Goal: Communication & Community: Answer question/provide support

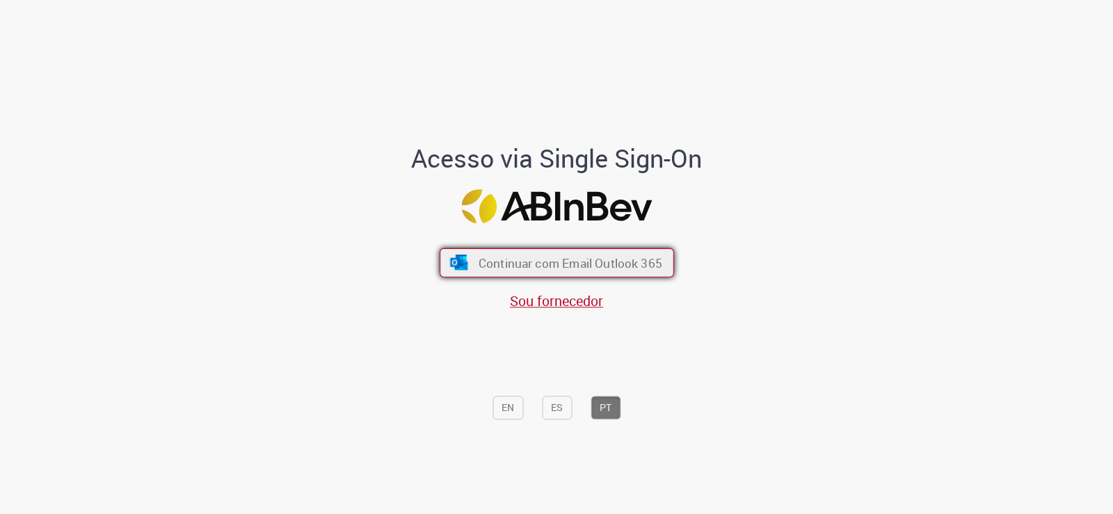
click at [543, 262] on span "Continuar com Email Outlook 365" at bounding box center [570, 263] width 184 height 16
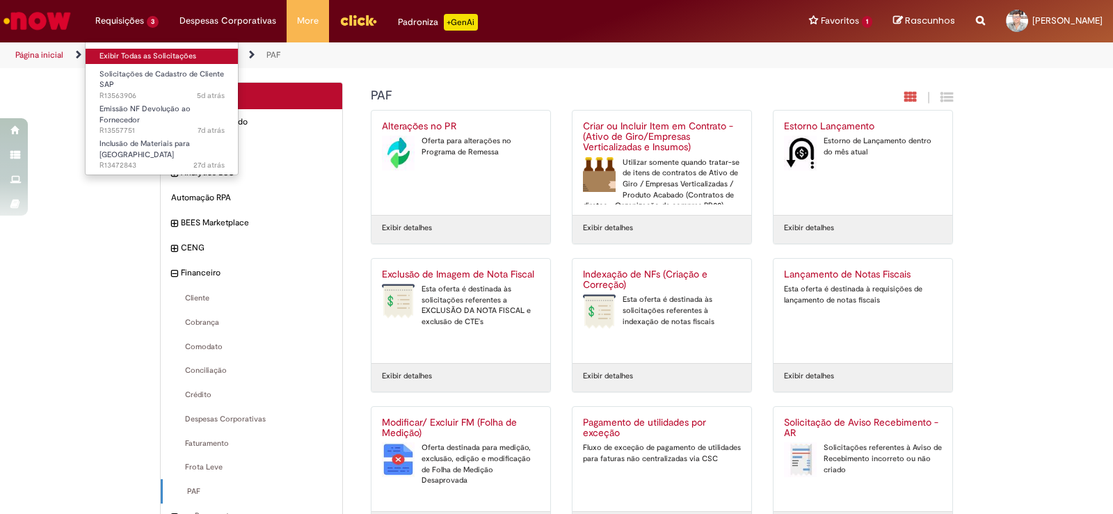
click at [122, 50] on link "Exibir Todas as Solicitações" at bounding box center [162, 56] width 153 height 15
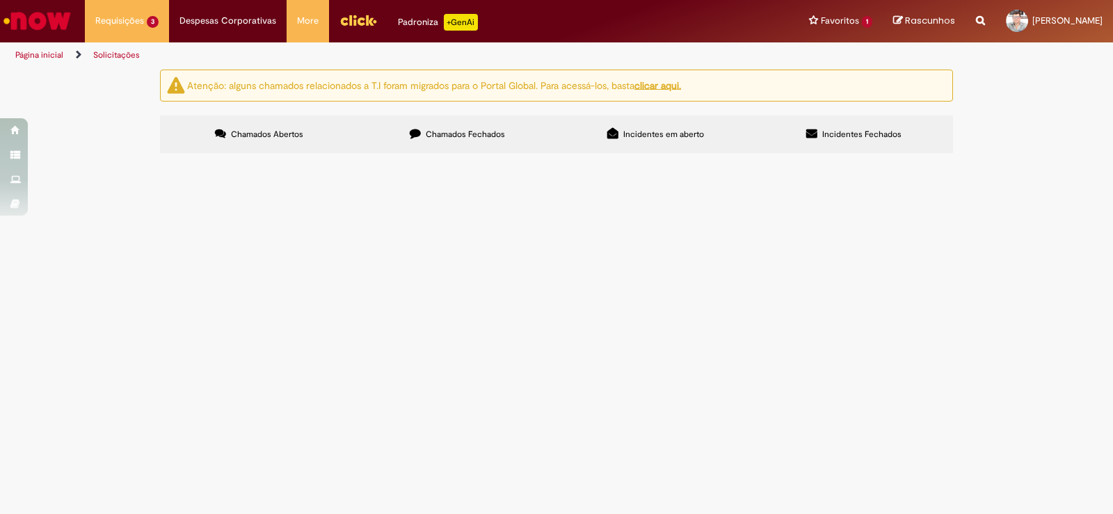
click at [0, 0] on td "Solicitações de Cadastro de Cliente SAP" at bounding box center [0, 0] width 0 height 0
click at [0, 0] on span "PRECISAMOS ENTRAR COM ESTE FORNECEDOR PARA QUE POSSAMOS MANDAR SERVIÇOS DE REME…" at bounding box center [0, 0] width 0 height 0
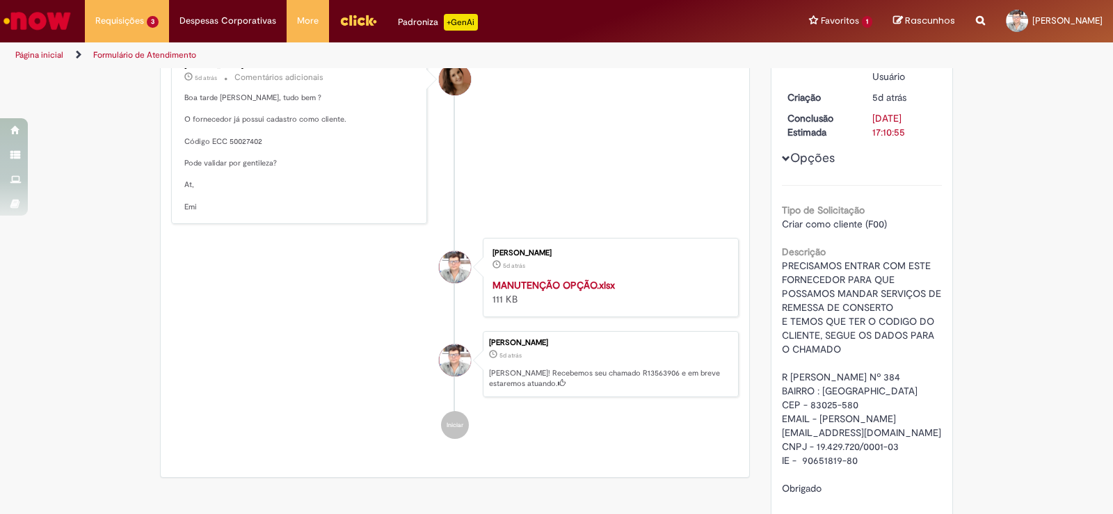
scroll to position [139, 0]
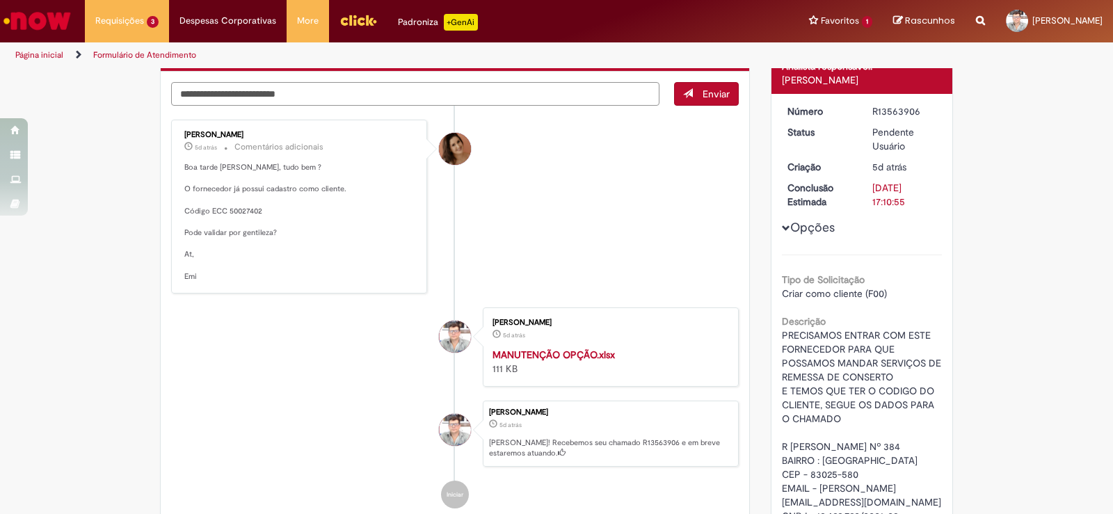
click at [255, 99] on textarea "Digite sua mensagem aqui..." at bounding box center [415, 94] width 488 height 24
click at [351, 100] on textarea "**********" at bounding box center [415, 94] width 488 height 24
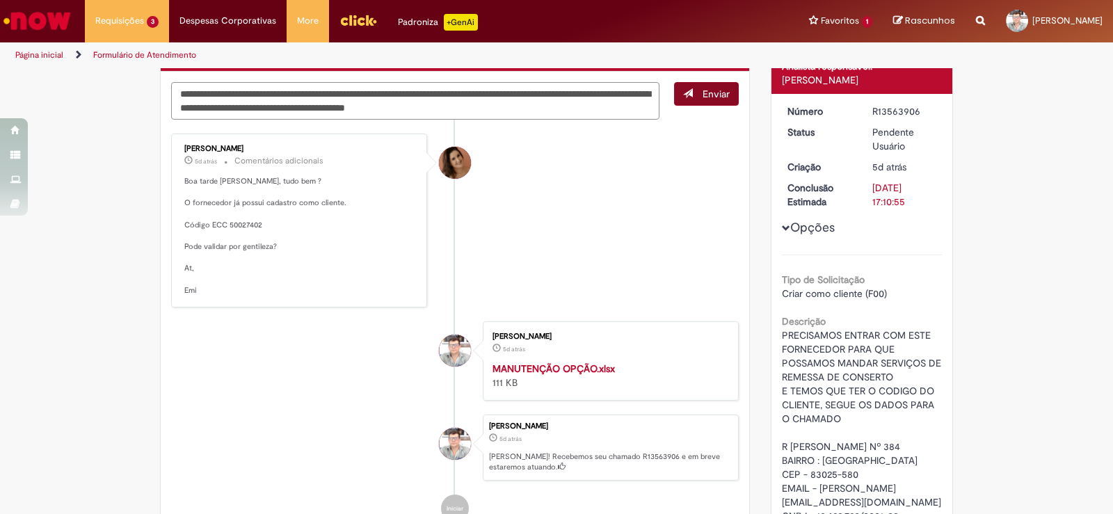
type textarea "**********"
click at [708, 93] on span "Enviar" at bounding box center [716, 94] width 27 height 13
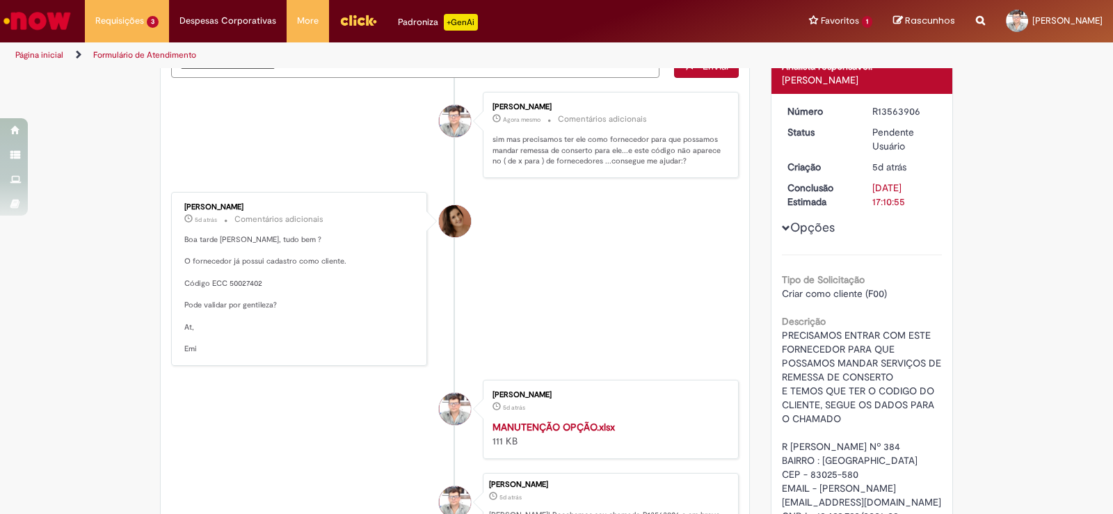
scroll to position [111, 0]
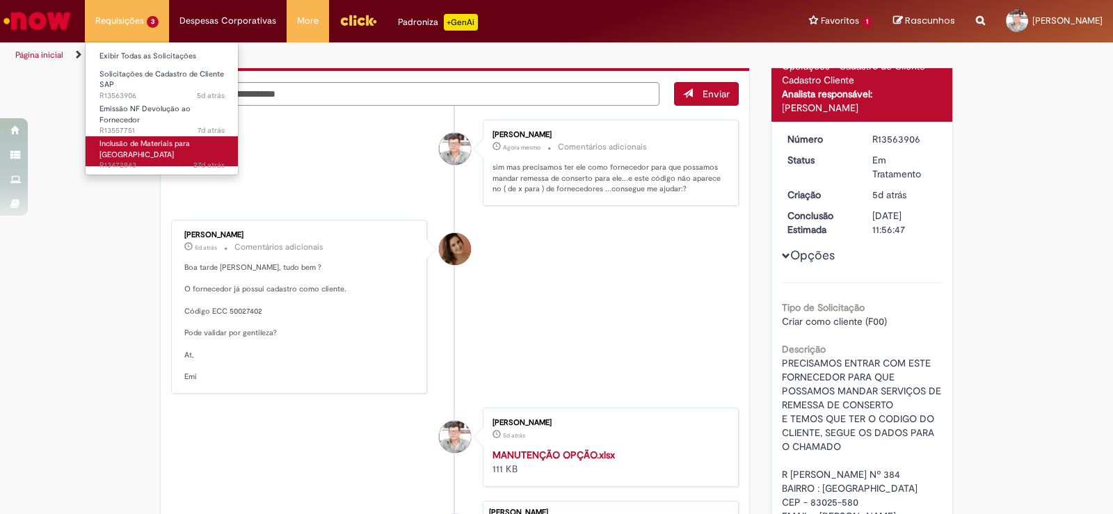
click at [135, 145] on span "Inclusão de Materiais para [GEOGRAPHIC_DATA]" at bounding box center [144, 149] width 90 height 22
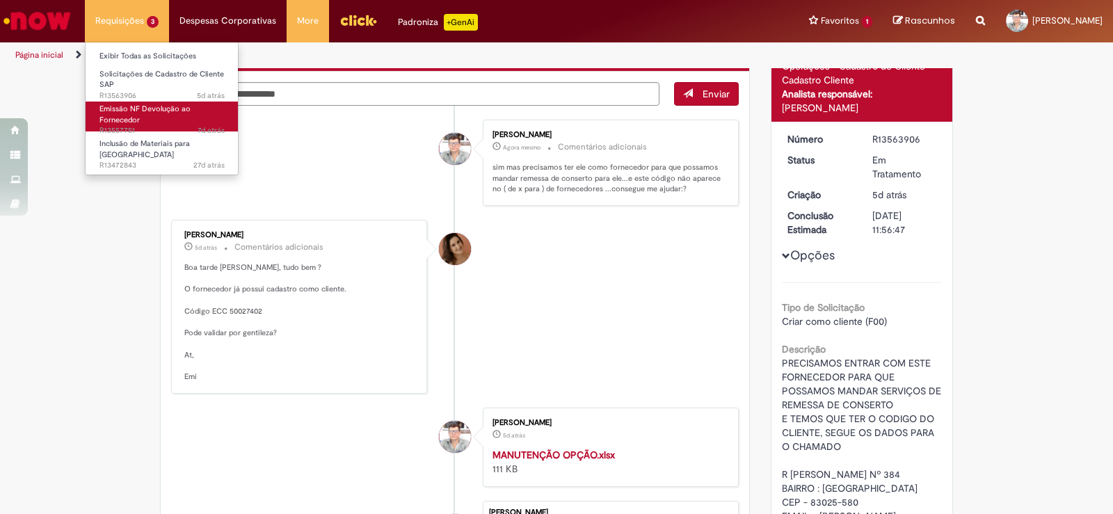
click at [123, 115] on span "Emissão NF Devolução ao Fornecedor" at bounding box center [144, 115] width 91 height 22
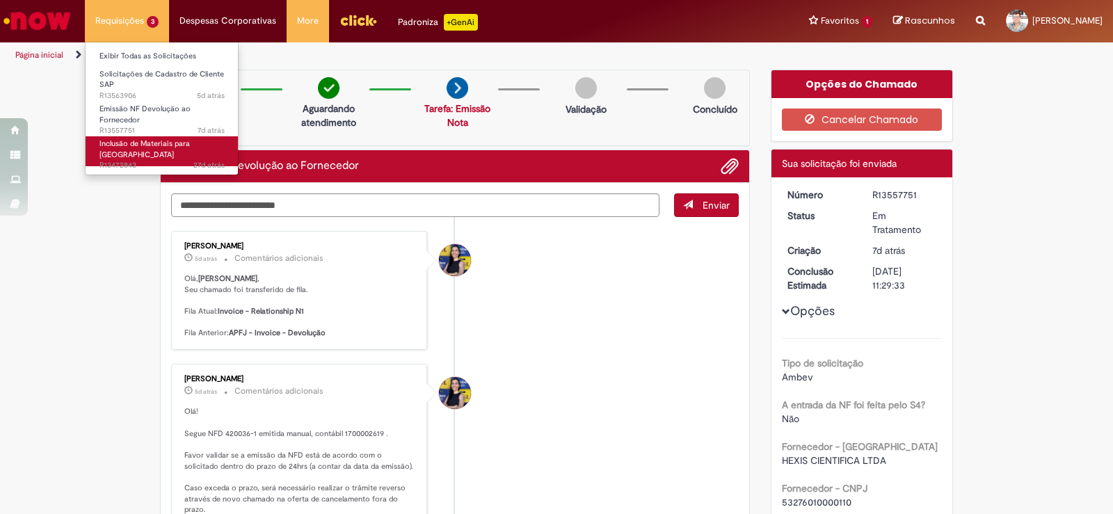
click at [127, 147] on span "Inclusão de Materiais para [GEOGRAPHIC_DATA]" at bounding box center [144, 149] width 90 height 22
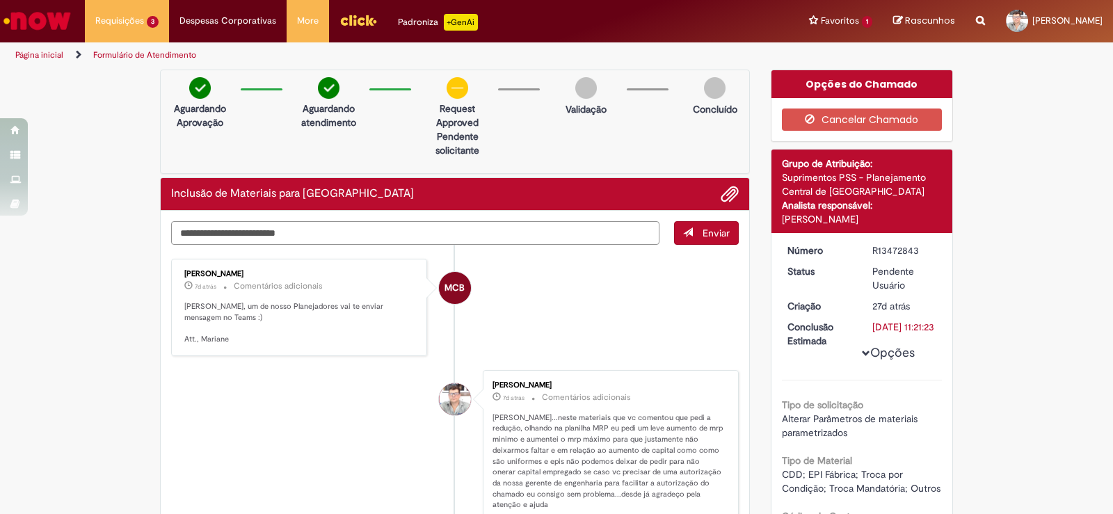
click at [278, 234] on textarea "Digite sua mensagem aqui..." at bounding box center [415, 233] width 488 height 24
type textarea "*"
type textarea "**********"
click at [708, 228] on span "Enviar" at bounding box center [716, 233] width 27 height 13
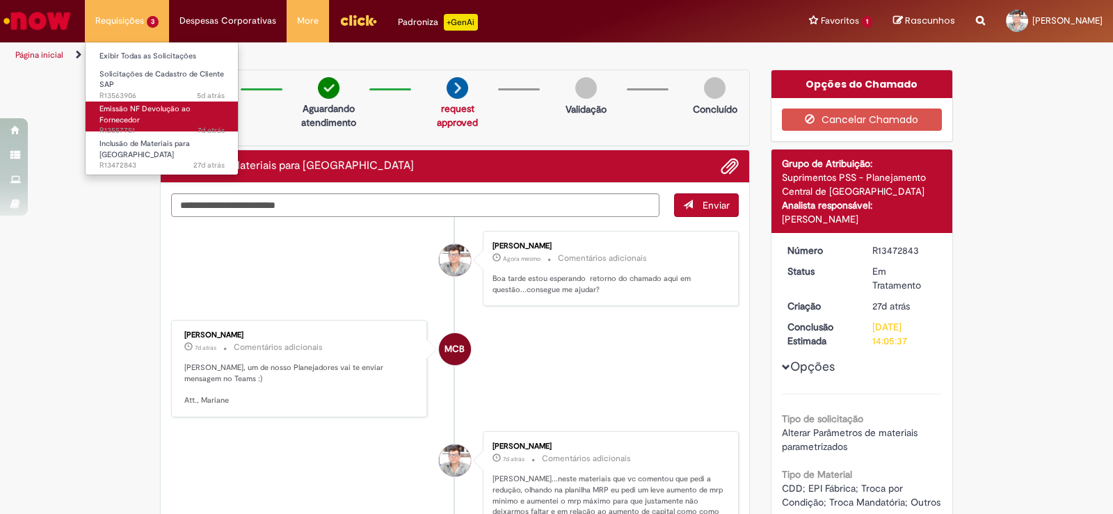
click at [125, 116] on span "Emissão NF Devolução ao Fornecedor" at bounding box center [144, 115] width 91 height 22
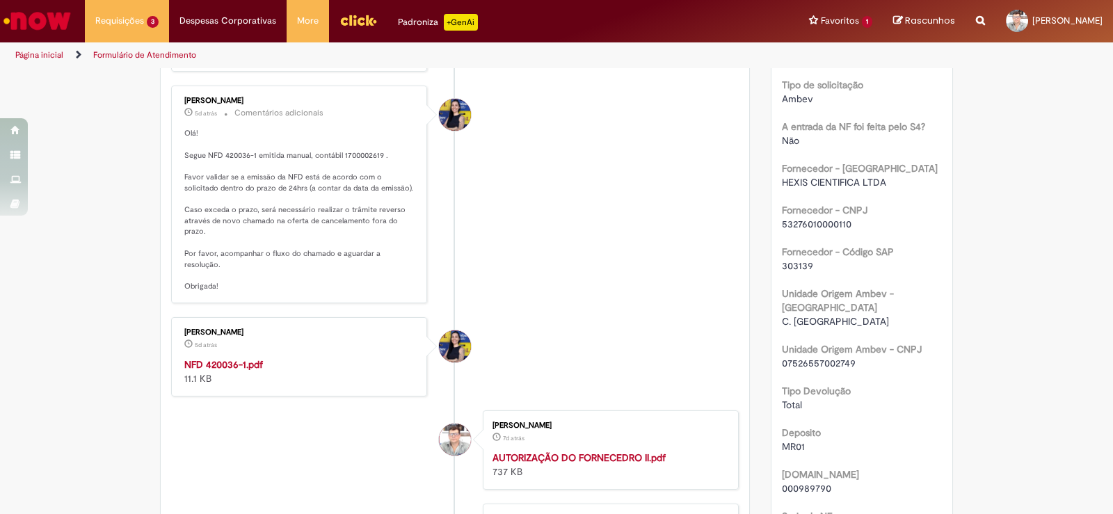
scroll to position [348, 0]
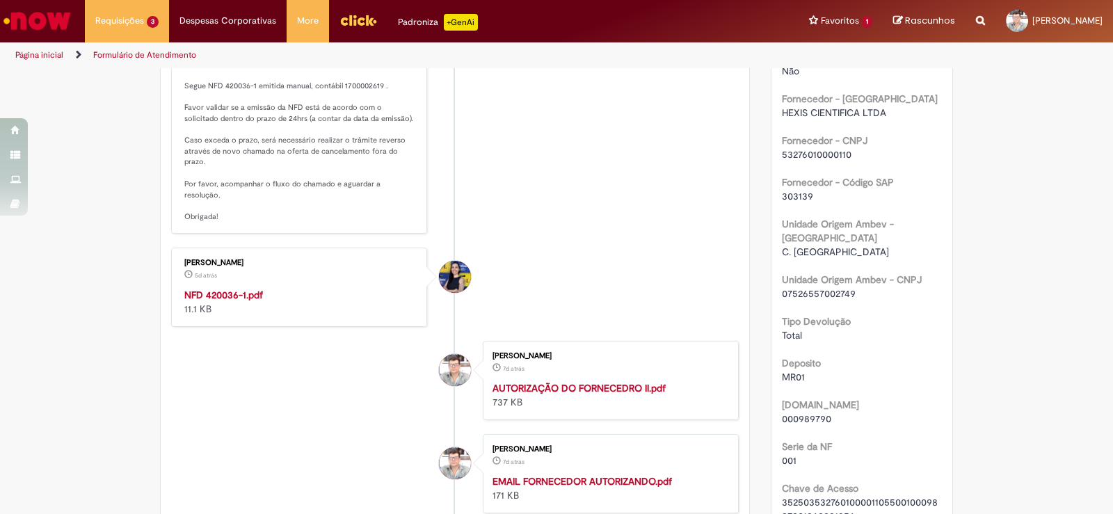
click at [223, 289] on strong "NFD 420036-1.pdf" at bounding box center [223, 295] width 79 height 13
drag, startPoint x: 535, startPoint y: 275, endPoint x: 535, endPoint y: 250, distance: 25.0
click at [535, 264] on li "[PERSON_NAME] 5d atrás 5 dias atrás NFD 420036-1.pdf 11.1 KB" at bounding box center [455, 287] width 568 height 79
